Goal: Task Accomplishment & Management: Use online tool/utility

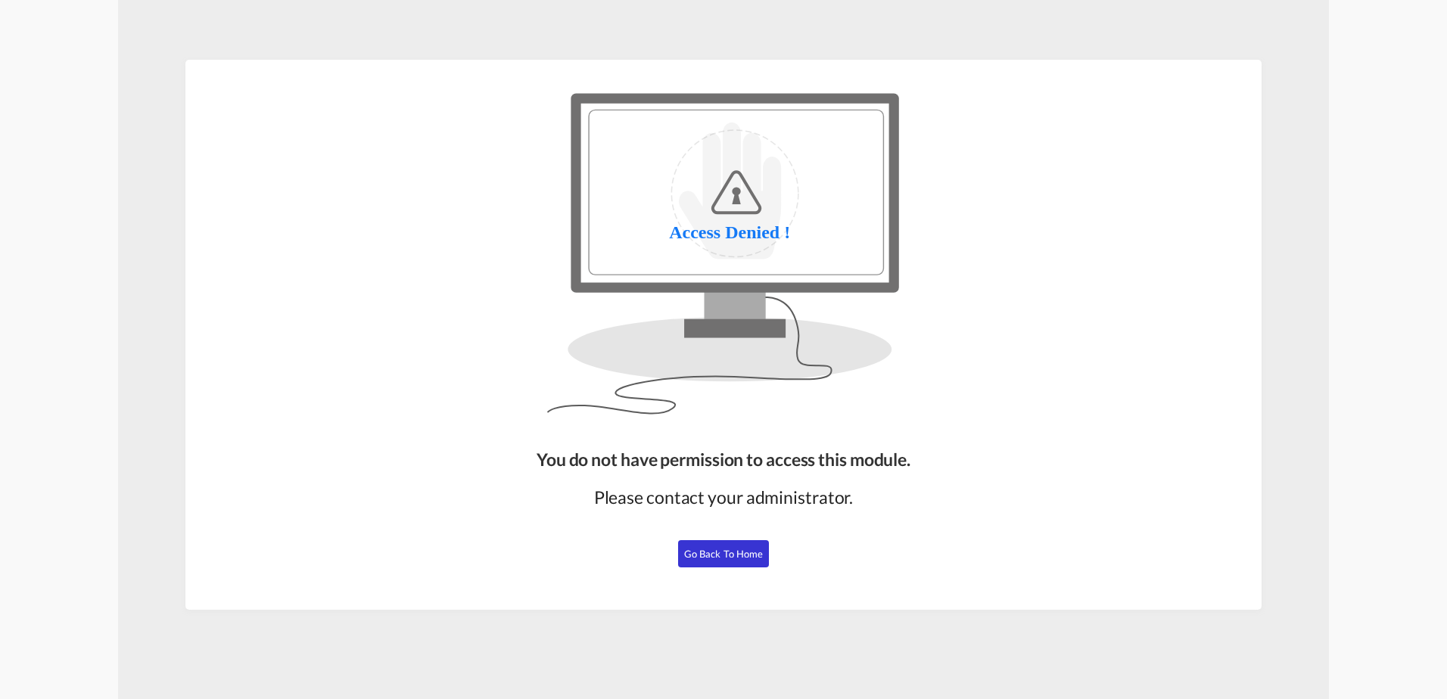
click at [728, 552] on span "Go Back to Home" at bounding box center [723, 554] width 79 height 12
